Goal: Information Seeking & Learning: Learn about a topic

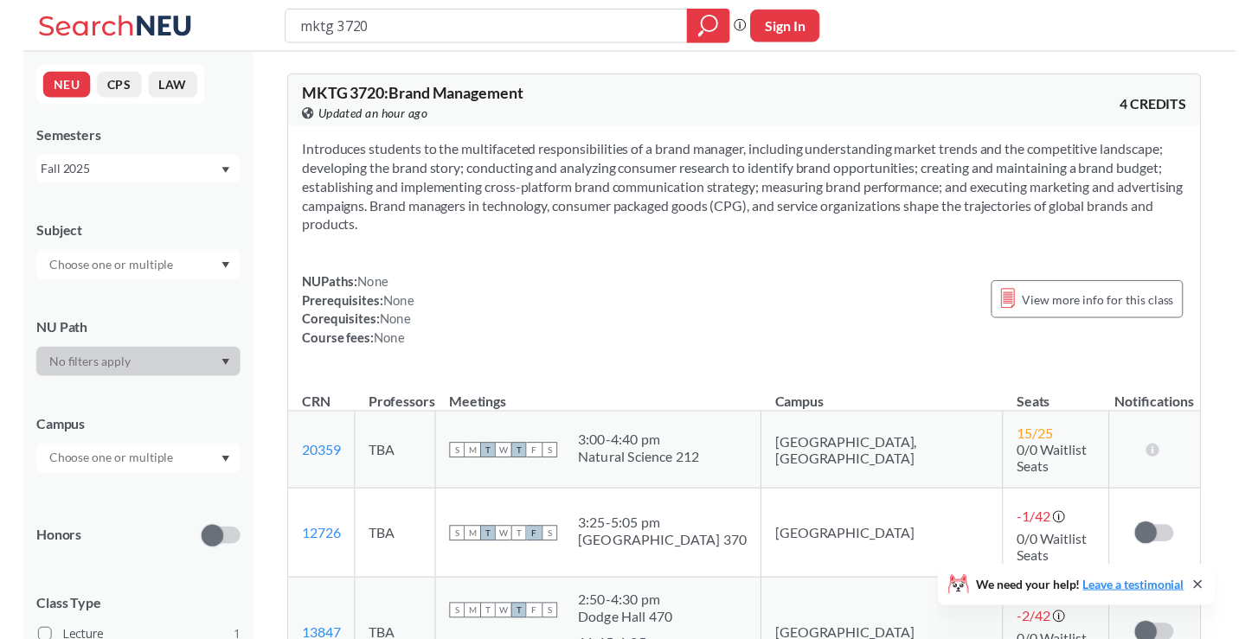
scroll to position [209, 0]
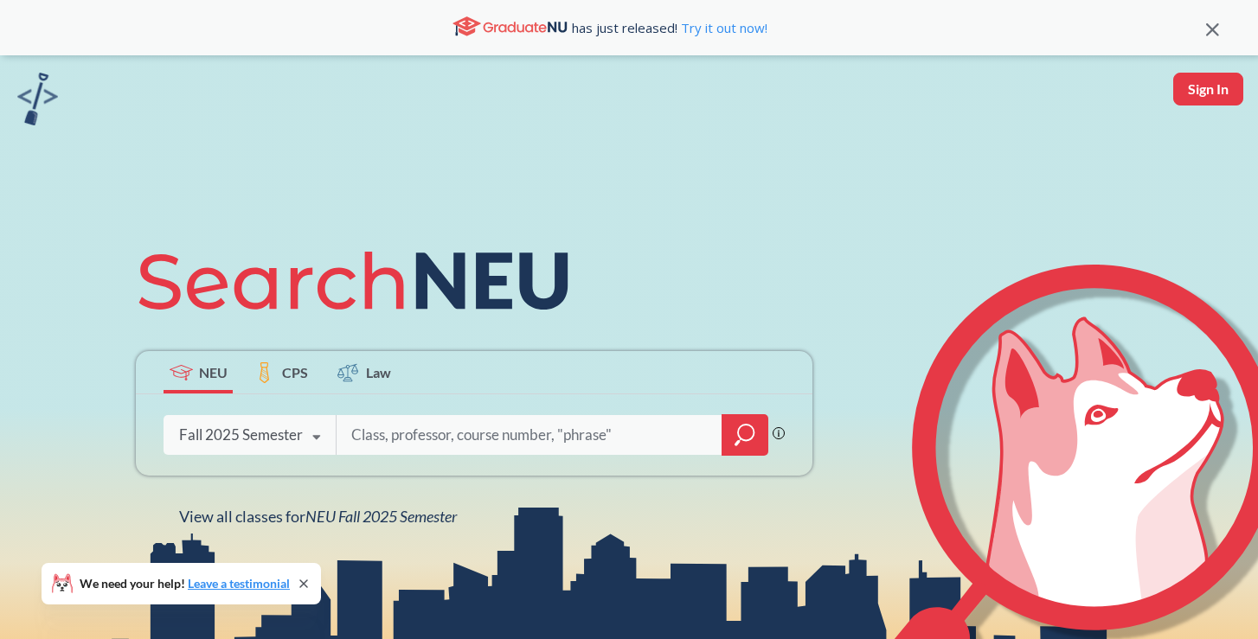
click at [557, 451] on input "search" at bounding box center [530, 435] width 360 height 36
type input "mktg 3720"
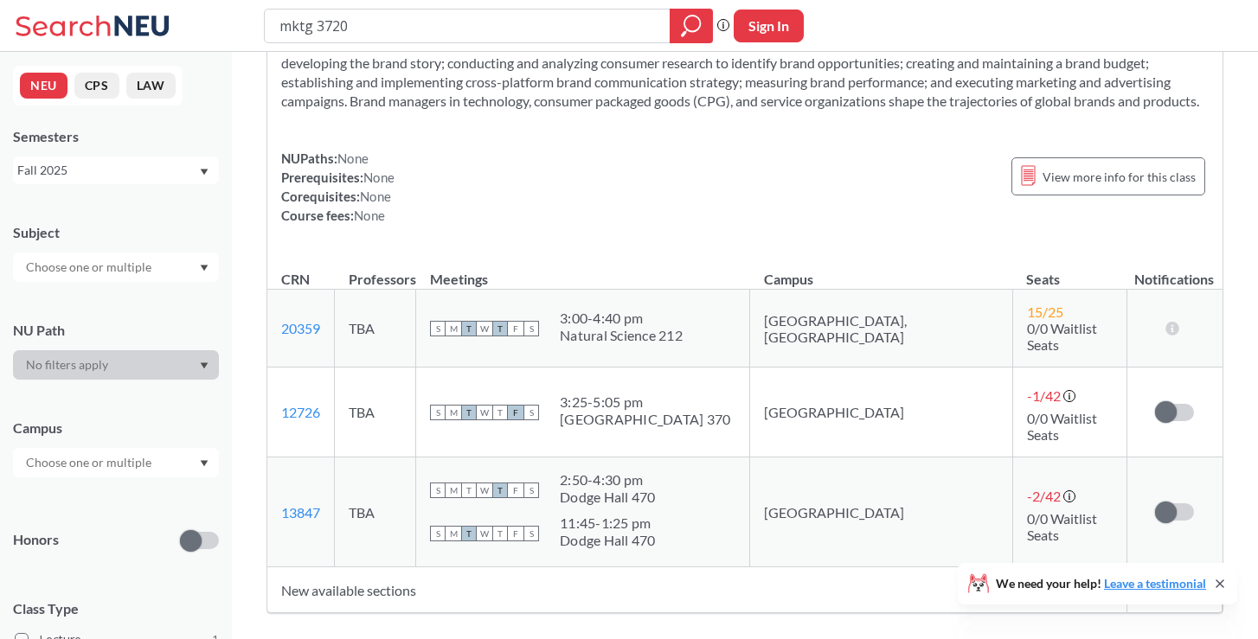
scroll to position [109, 0]
click at [778, 25] on button "Sign In" at bounding box center [769, 26] width 70 height 33
select select "US"
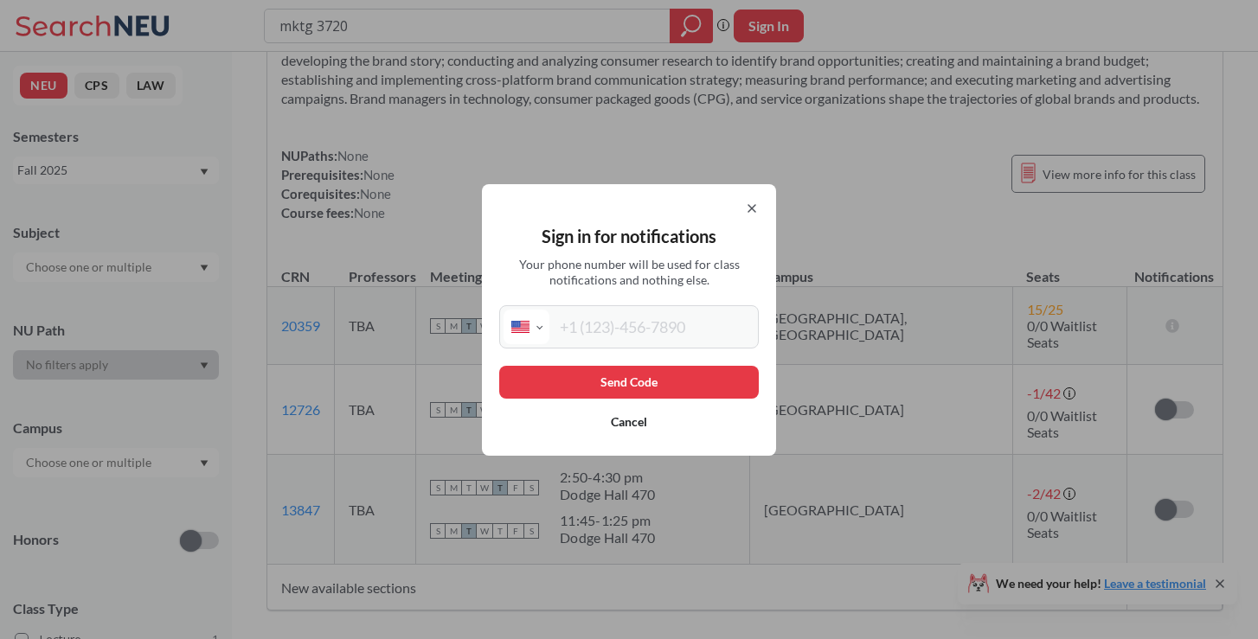
click at [662, 331] on input "tel" at bounding box center [651, 327] width 205 height 35
type input "(425) 499-8657"
click at [576, 378] on button "Send Code" at bounding box center [629, 382] width 260 height 33
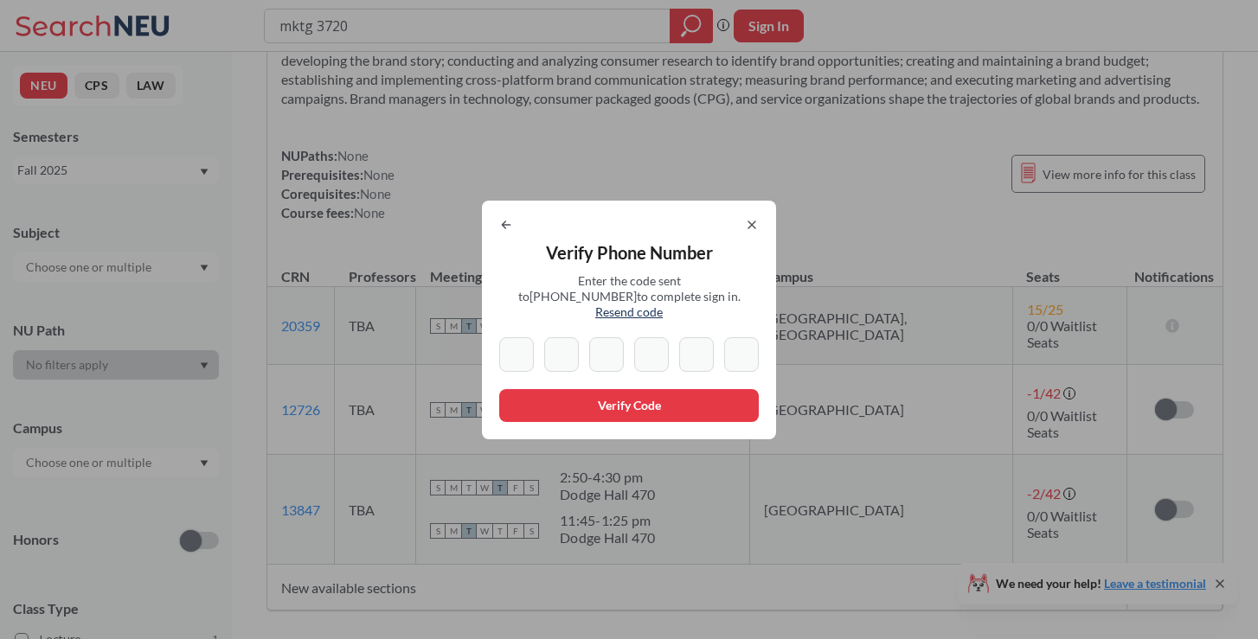
type input "3"
type input "7"
type input "0"
drag, startPoint x: 651, startPoint y: 347, endPoint x: 666, endPoint y: 349, distance: 14.8
click at [666, 349] on input "4" at bounding box center [651, 354] width 35 height 35
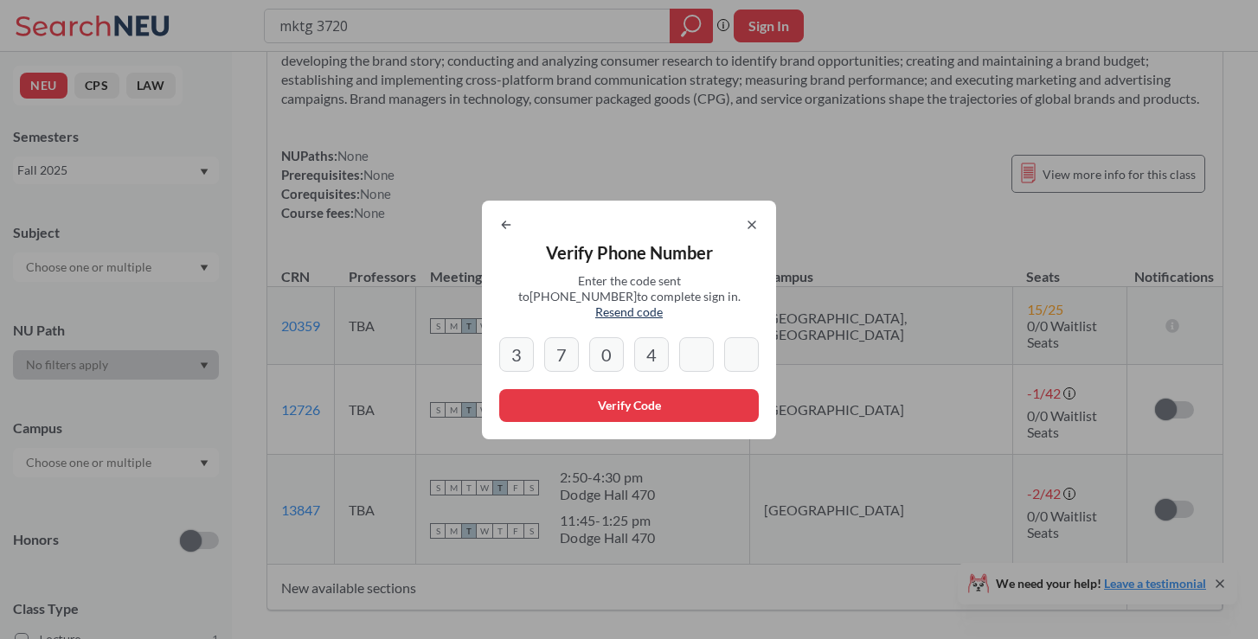
type input "4"
type input "3"
drag, startPoint x: 641, startPoint y: 350, endPoint x: 754, endPoint y: 346, distance: 112.5
click at [754, 346] on div "3 7 0 4 3" at bounding box center [629, 354] width 260 height 35
click at [516, 232] on div at bounding box center [629, 225] width 260 height 14
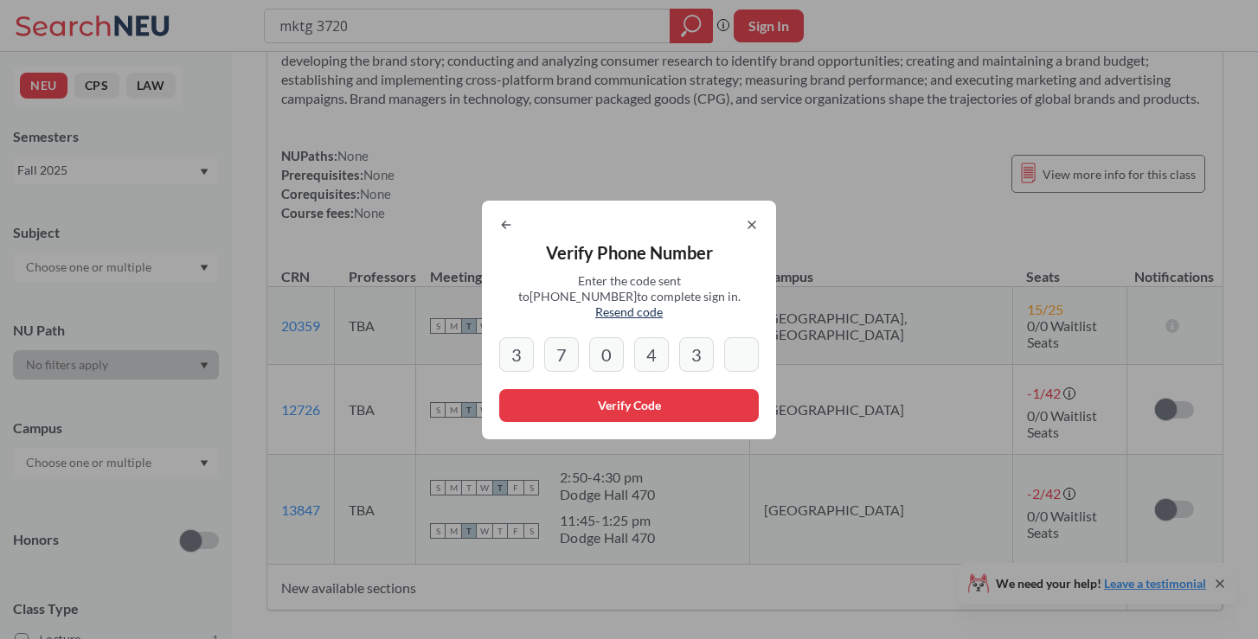
click at [505, 231] on icon at bounding box center [506, 225] width 14 height 14
select select "US"
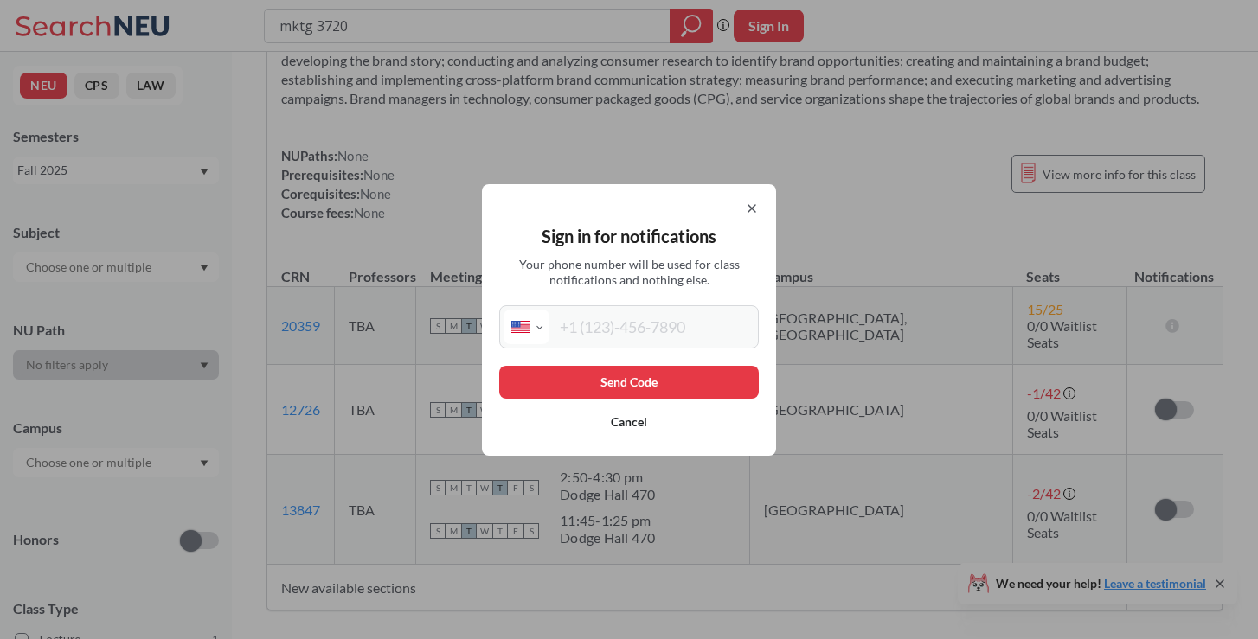
click at [641, 327] on input "tel" at bounding box center [651, 327] width 205 height 35
type input "(425) 499-8657"
click at [609, 386] on button "Send Code" at bounding box center [629, 382] width 260 height 33
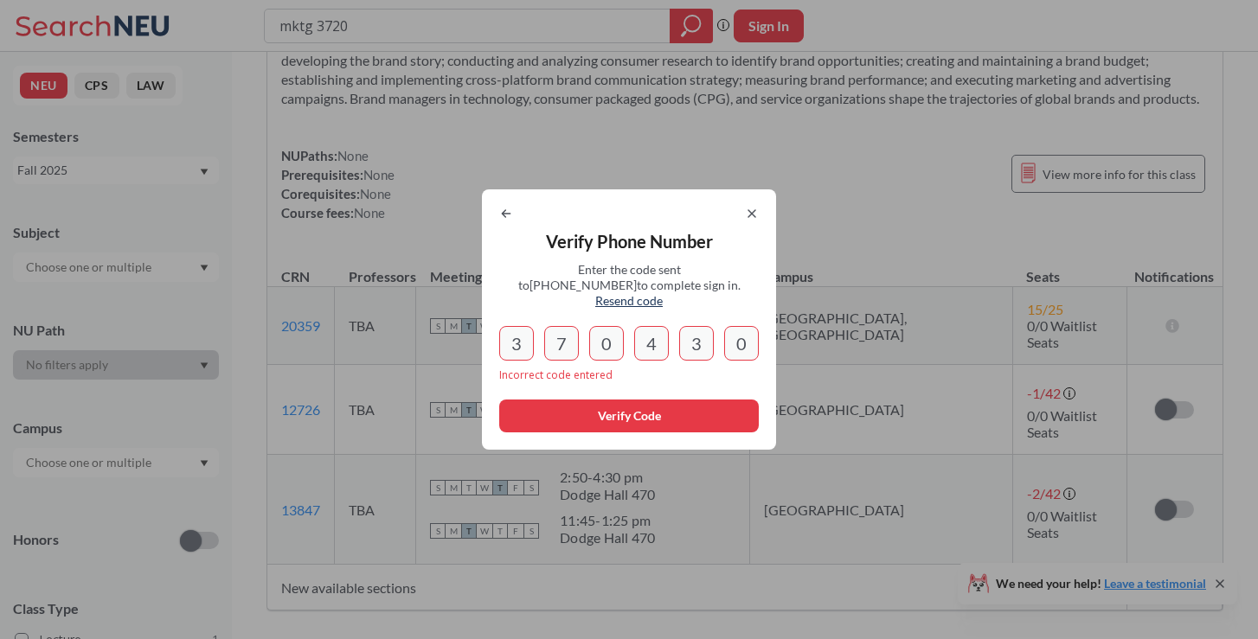
type input "0"
drag, startPoint x: 510, startPoint y: 335, endPoint x: 793, endPoint y: 324, distance: 283.1
click at [793, 325] on div "Verify Phone Number Enter the code sent to +1 425 499 8657 to complete sign in.…" at bounding box center [629, 319] width 1258 height 639
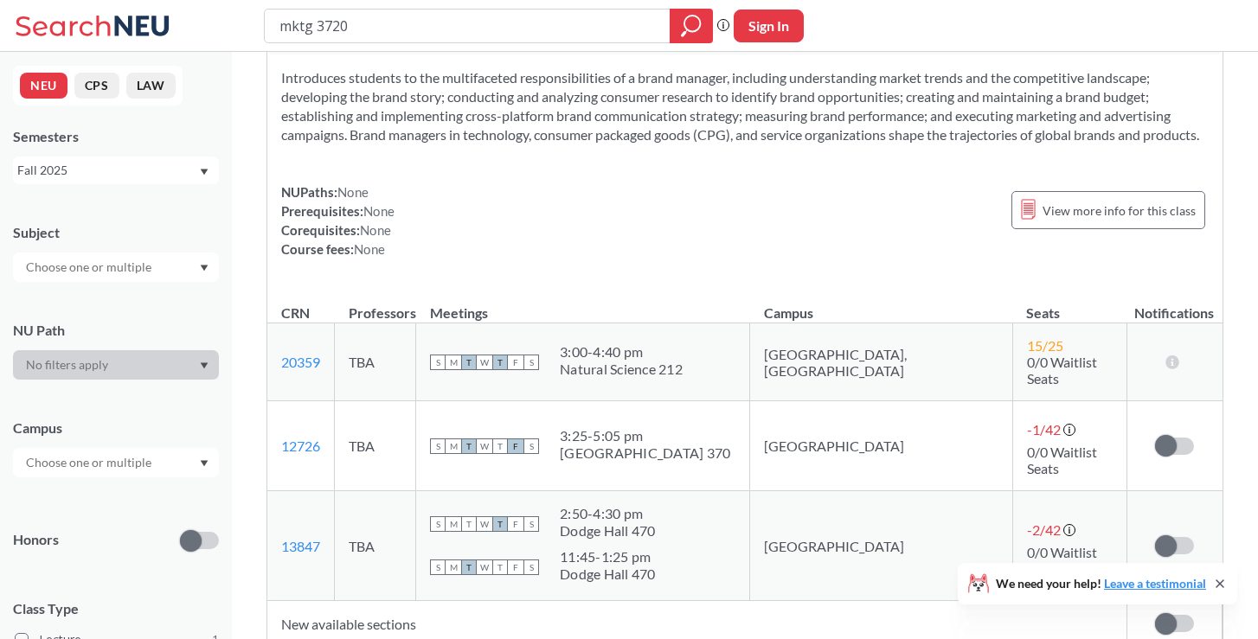
scroll to position [52, 0]
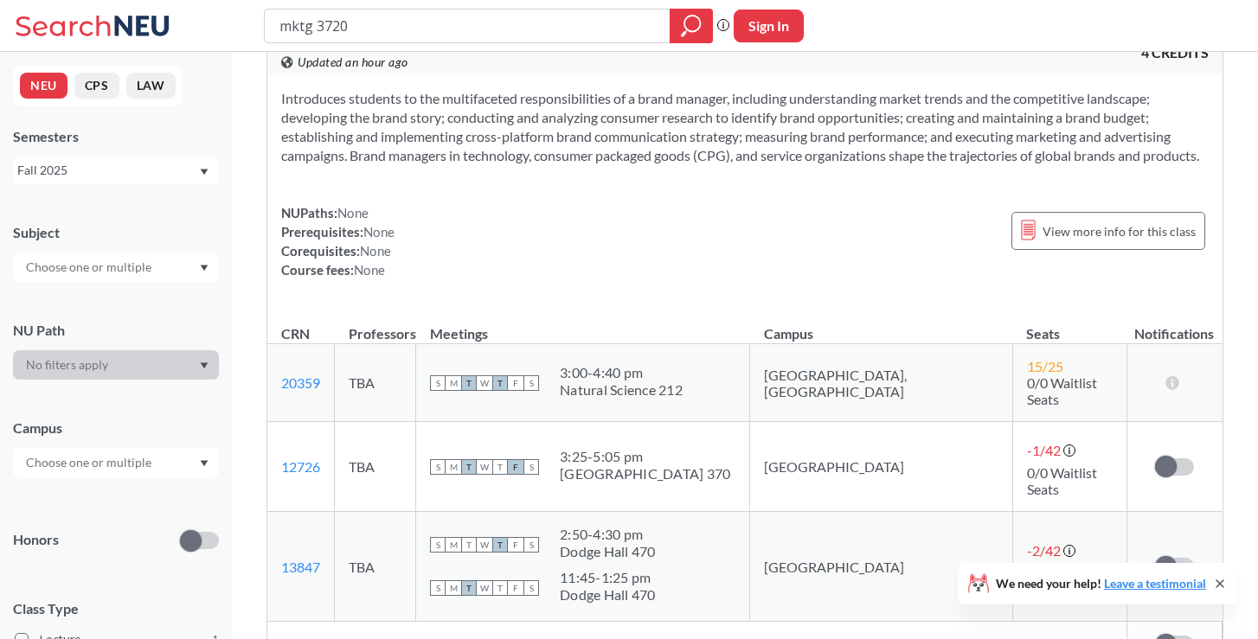
click at [768, 18] on button "Sign In" at bounding box center [769, 26] width 70 height 33
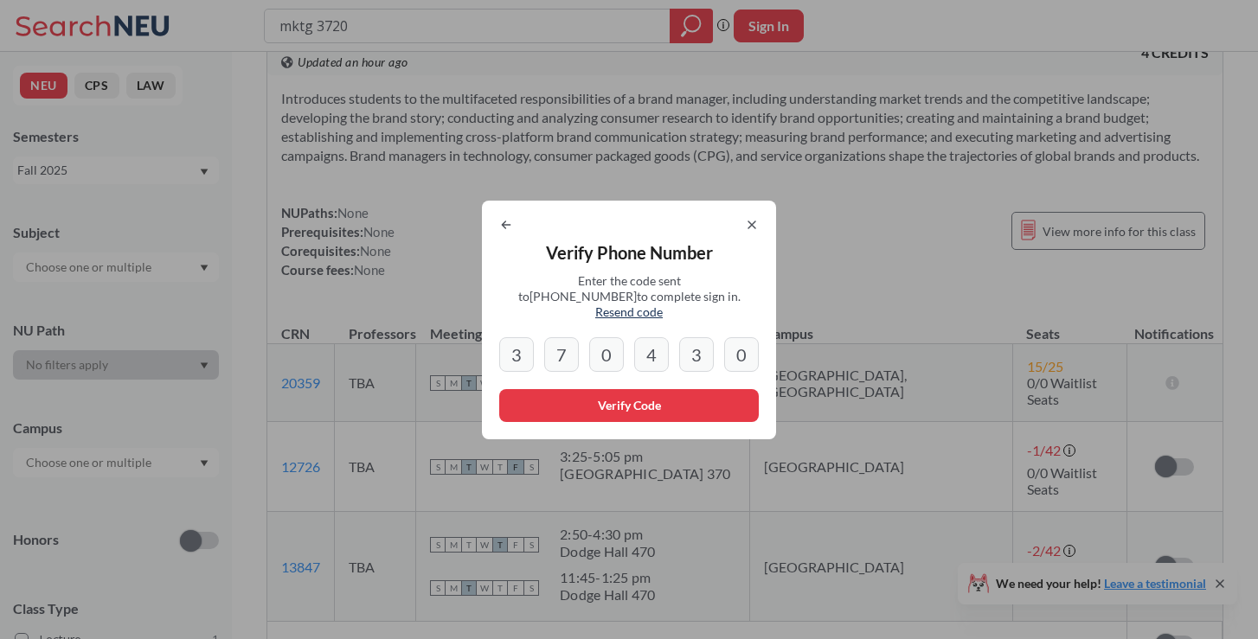
click at [658, 352] on input "4" at bounding box center [651, 354] width 35 height 35
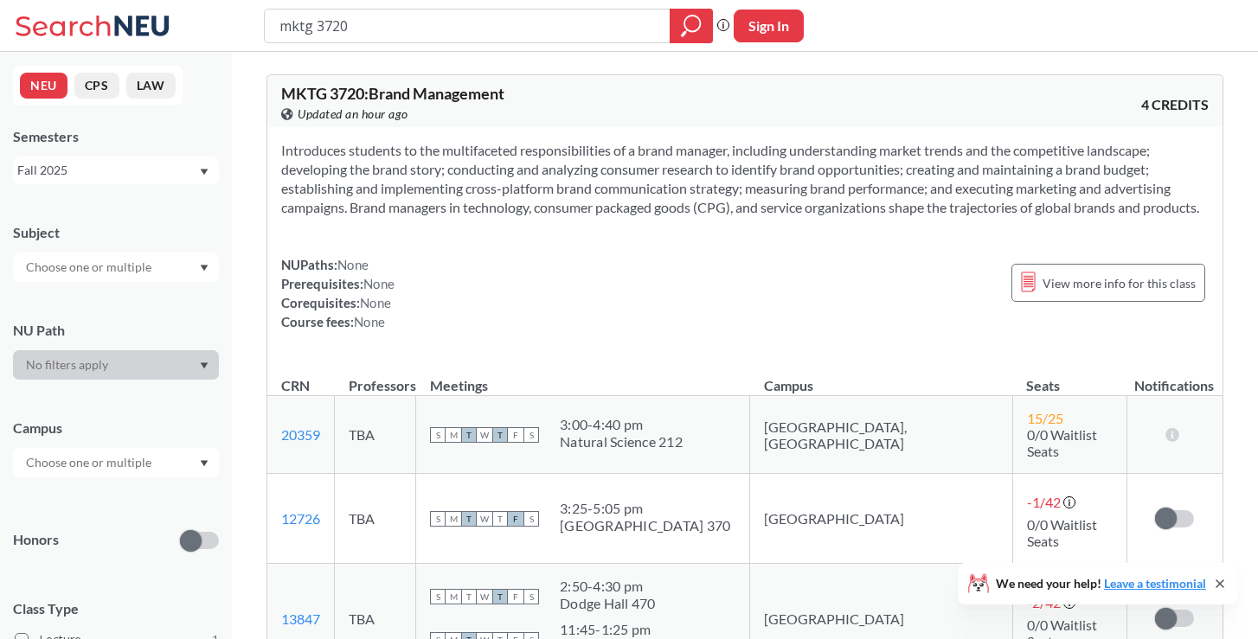
click at [761, 31] on button "Sign In" at bounding box center [769, 26] width 70 height 33
select select "US"
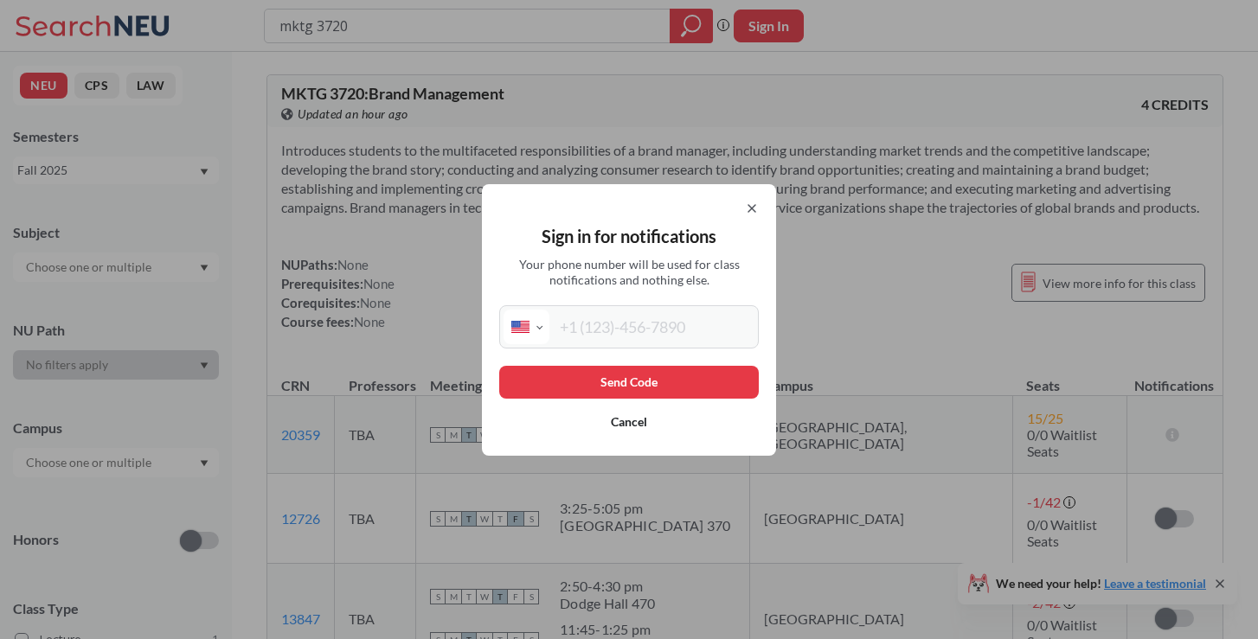
click at [639, 330] on input "tel" at bounding box center [651, 327] width 205 height 35
type input "(425) 499-8657"
click at [653, 393] on button "Send Code" at bounding box center [629, 382] width 260 height 33
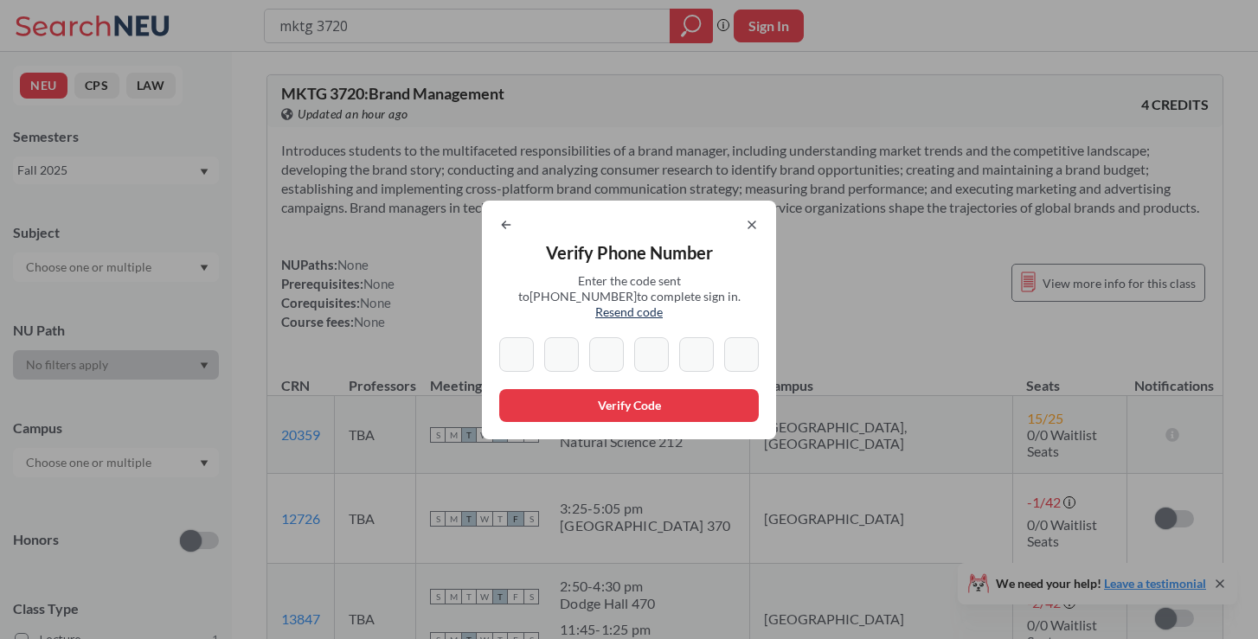
type input "3"
type input "7"
type input "0"
type input "3"
type input "0"
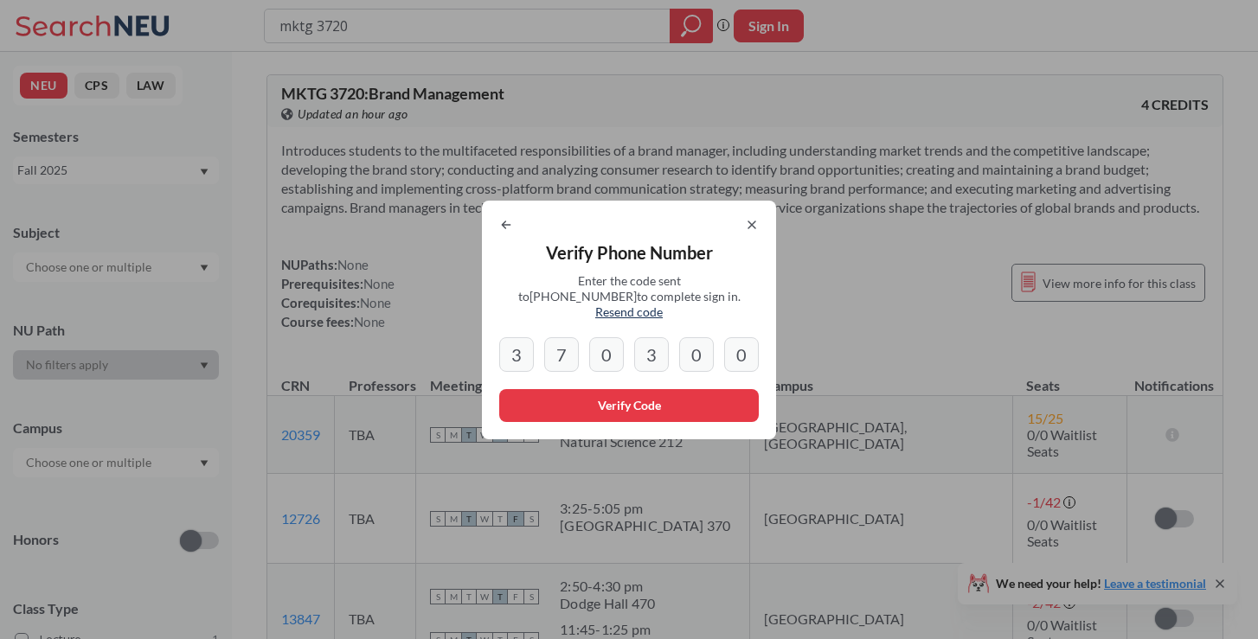
type input "0"
click at [714, 389] on button "Verify Code" at bounding box center [629, 405] width 260 height 33
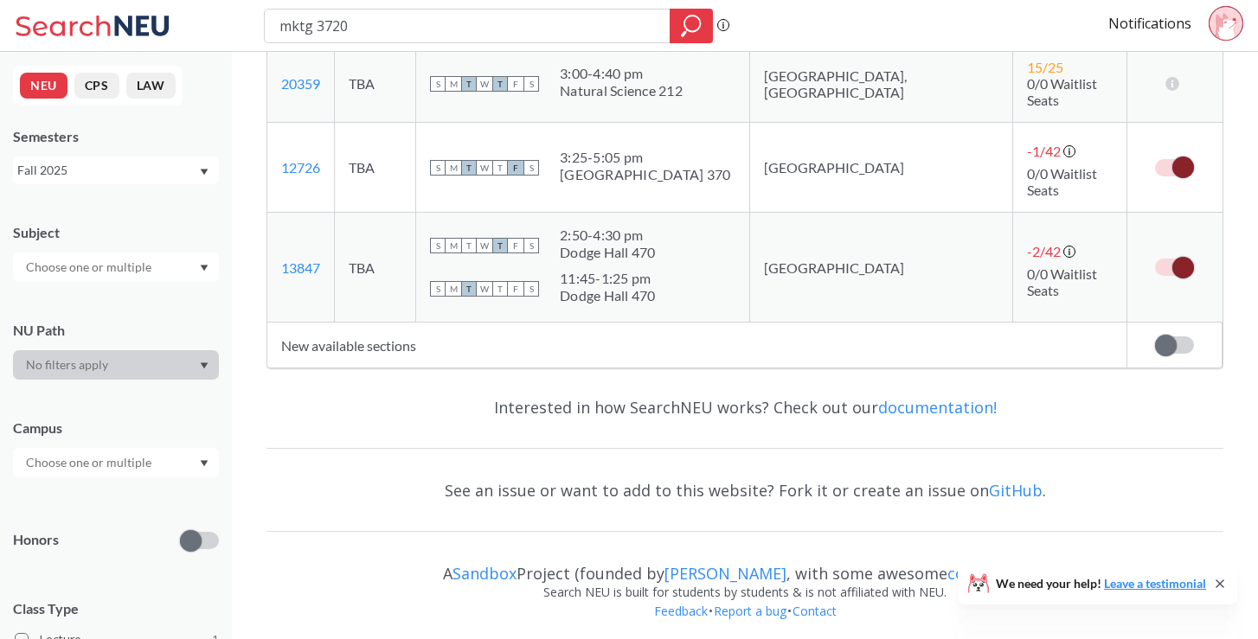
scroll to position [350, 0]
drag, startPoint x: 459, startPoint y: 31, endPoint x: 245, endPoint y: 20, distance: 214.0
click at [246, 22] on div "mktg 3720 Phrase search guarantees the exact search appears in the results. Ex.…" at bounding box center [629, 26] width 1258 height 52
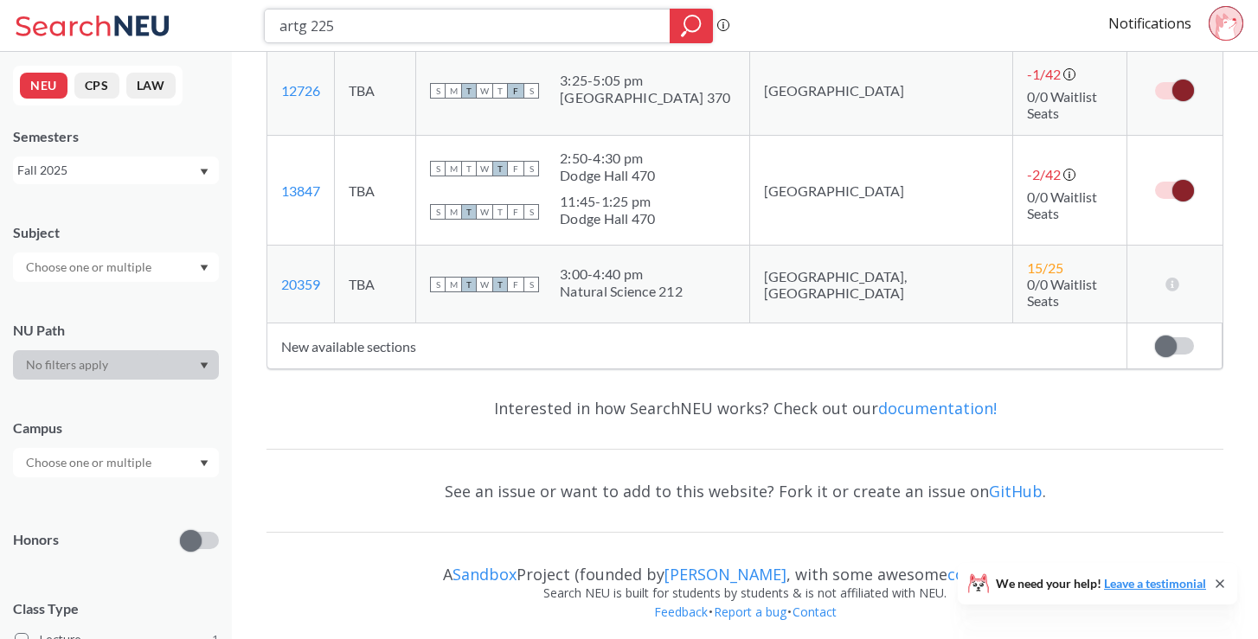
type input "artg 2252"
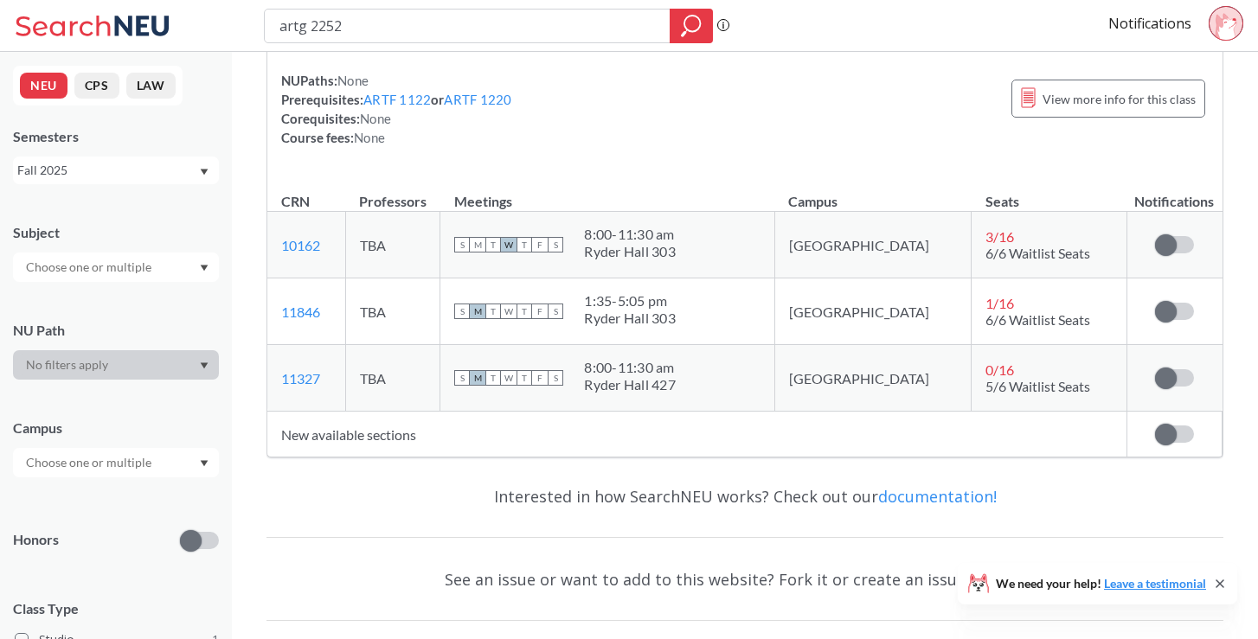
scroll to position [183, 0]
type input "arth"
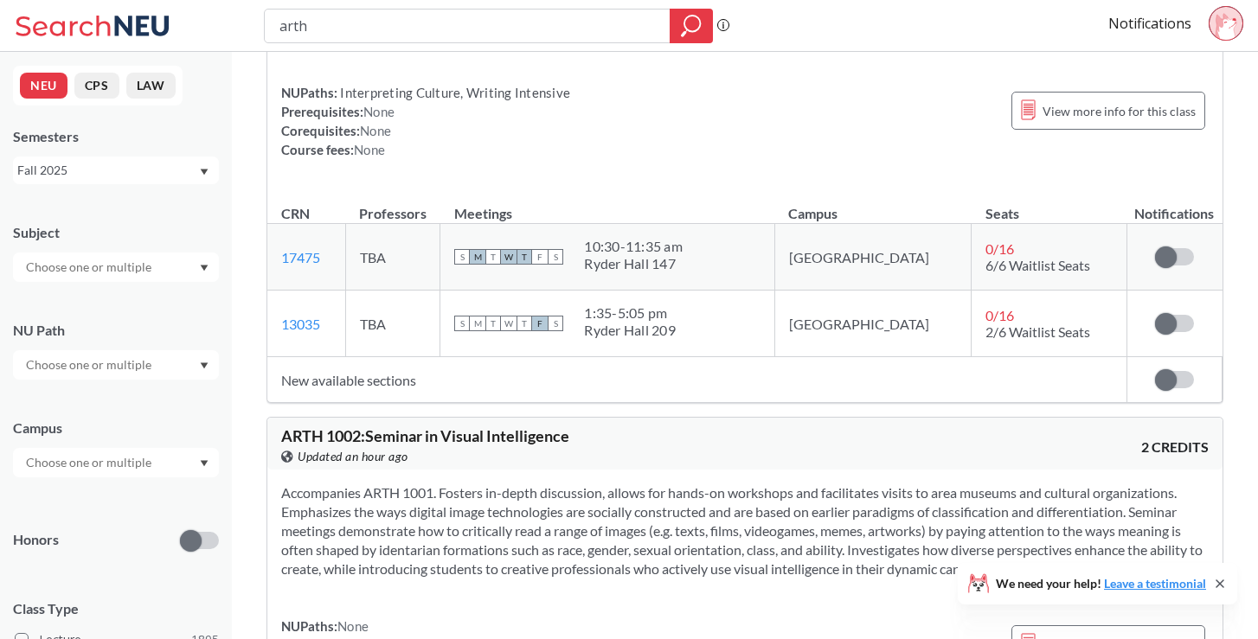
scroll to position [163, 0]
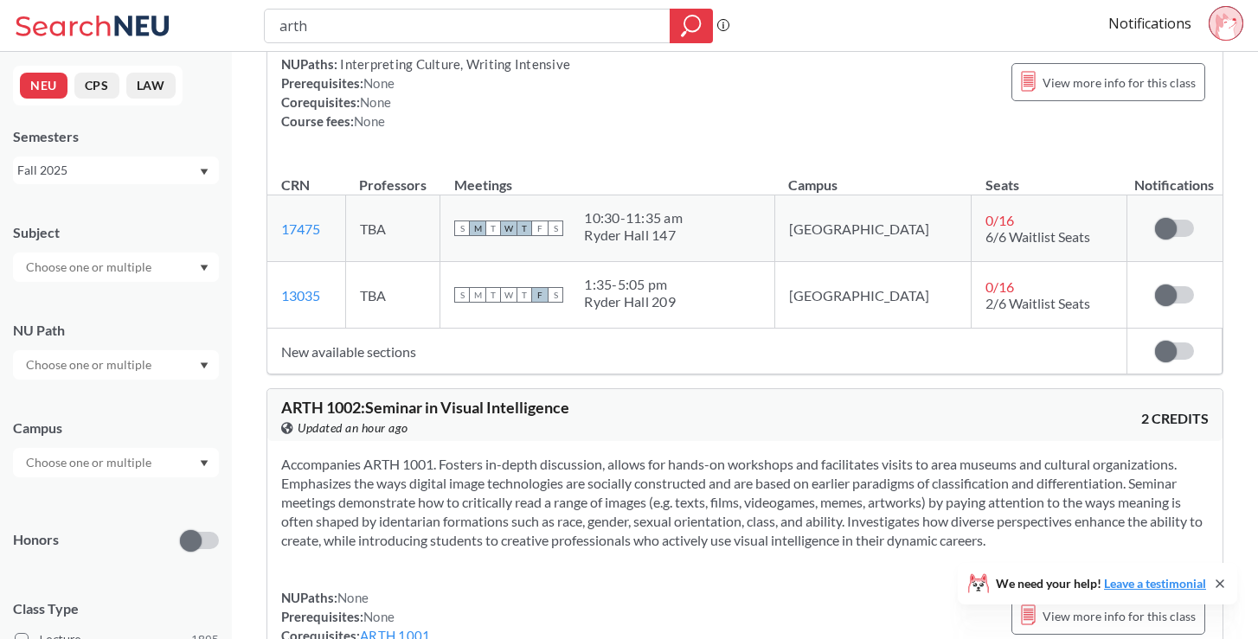
click at [613, 271] on td "S M T W T F S 1:35 - 5:05 pm Ryder Hall 209" at bounding box center [607, 295] width 334 height 67
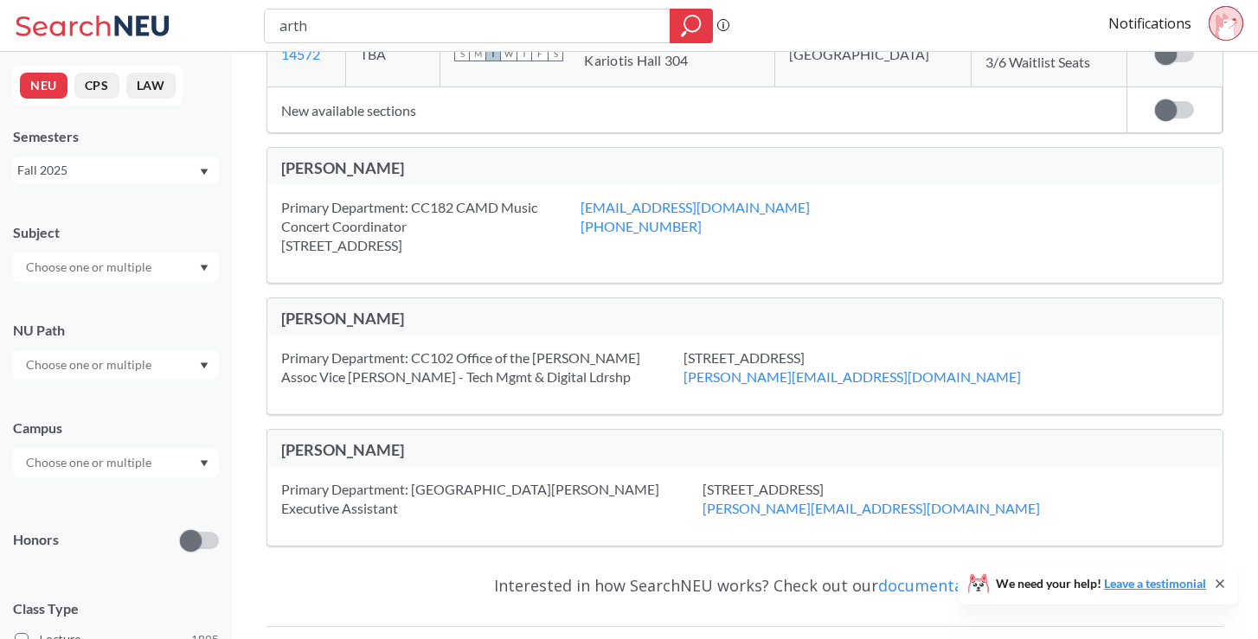
scroll to position [3995, 0]
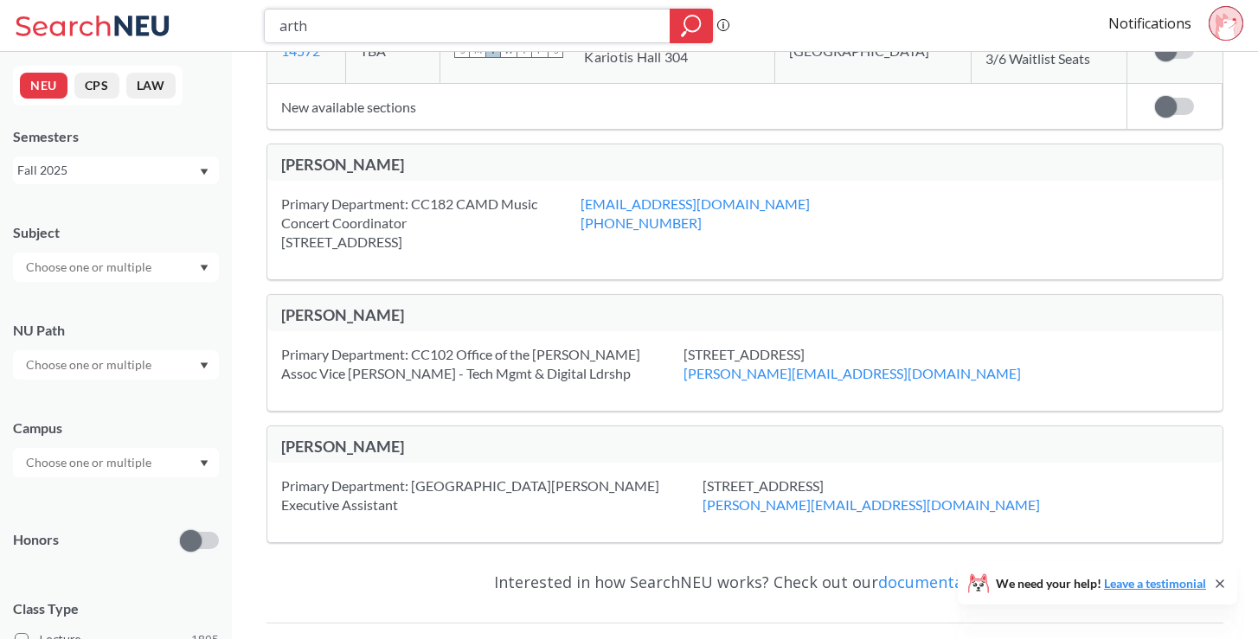
drag, startPoint x: 425, startPoint y: 32, endPoint x: 221, endPoint y: 27, distance: 204.3
click at [221, 27] on div "arth Phrase search guarantees the exact search appears in the results. Ex. If y…" at bounding box center [629, 26] width 1258 height 52
